Goal: Navigation & Orientation: Find specific page/section

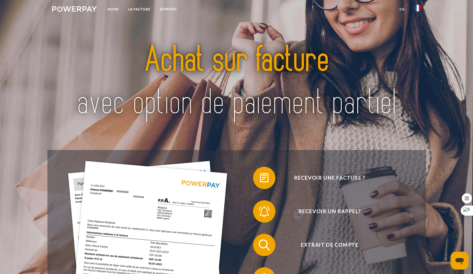
click at [80, 8] on img at bounding box center [74, 9] width 45 height 6
click at [114, 10] on link "Home" at bounding box center [113, 9] width 21 height 10
click at [172, 8] on link "Support" at bounding box center [168, 9] width 26 height 10
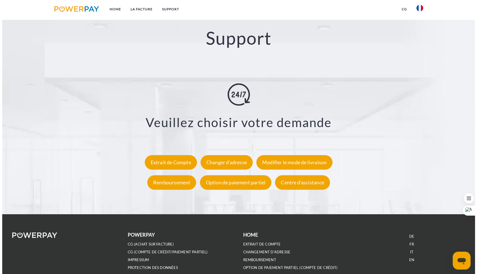
scroll to position [1017, 0]
